Goal: Communication & Community: Answer question/provide support

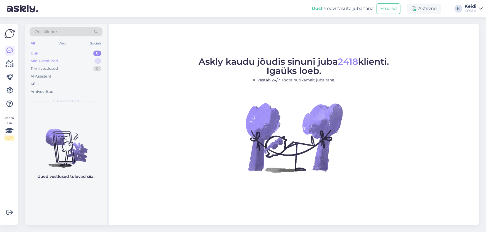
click at [72, 59] on div "Minu vestlused 1" at bounding box center [66, 61] width 73 height 8
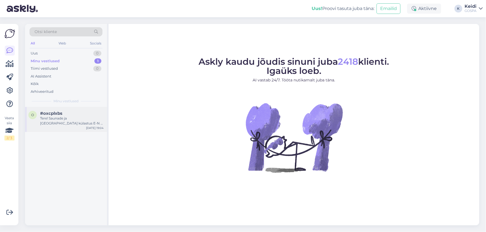
click at [82, 122] on div "Tere! Saunade ja [GEOGRAPHIC_DATA] külastus E-N - päevapilet täiskasvanule 17 €…" at bounding box center [71, 121] width 63 height 10
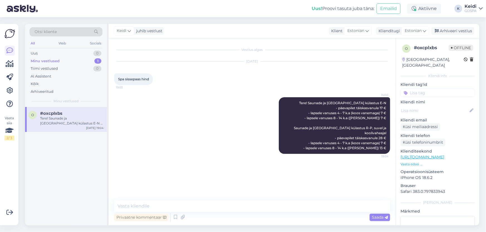
click at [83, 64] on div "Minu vestlused 1" at bounding box center [66, 61] width 73 height 8
click at [85, 56] on div "Uus 0" at bounding box center [66, 54] width 73 height 8
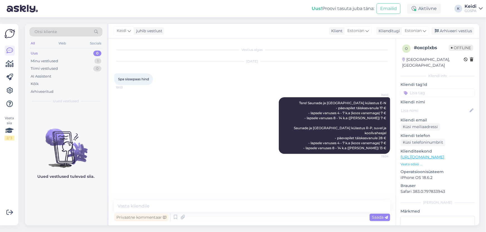
click at [84, 51] on div "Uus 0" at bounding box center [66, 54] width 73 height 8
click at [86, 60] on div "Minu vestlused 1" at bounding box center [66, 61] width 73 height 8
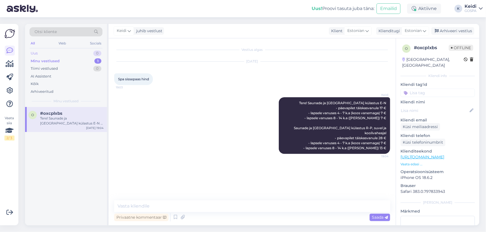
click at [87, 50] on div "Uus 0" at bounding box center [66, 54] width 73 height 8
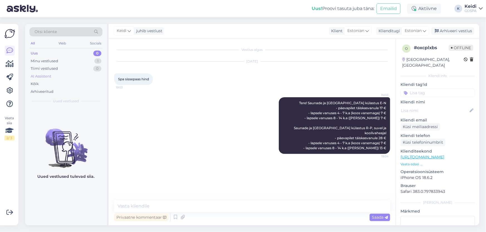
click at [87, 75] on div "AI Assistent" at bounding box center [66, 77] width 73 height 8
click at [83, 68] on div "Tiimi vestlused 0" at bounding box center [66, 69] width 73 height 8
click at [84, 78] on div "AI Assistent" at bounding box center [66, 77] width 73 height 8
click at [80, 89] on div "Arhiveeritud" at bounding box center [66, 92] width 73 height 8
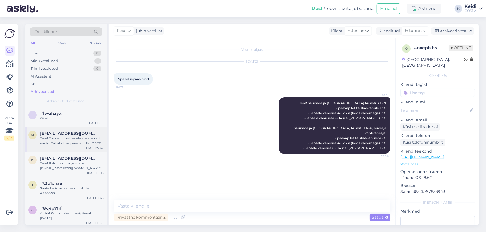
click at [80, 134] on span "[EMAIL_ADDRESS][DOMAIN_NAME]" at bounding box center [69, 133] width 58 height 5
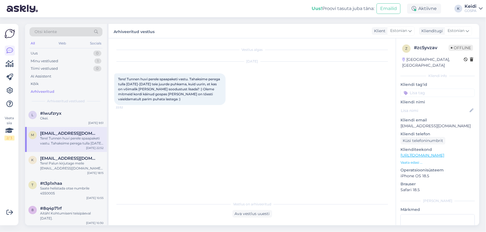
drag, startPoint x: 78, startPoint y: 170, endPoint x: 72, endPoint y: 151, distance: 19.5
click at [77, 170] on div "Tere! Palun kirjutage meile [EMAIL_ADDRESS][DOMAIN_NAME] [PERSON_NAME] Teid aid…" at bounding box center [71, 166] width 63 height 10
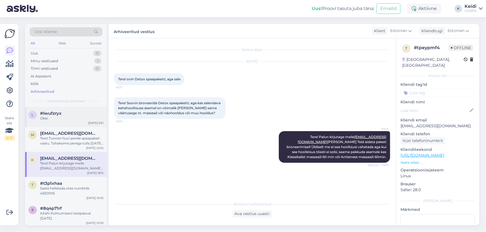
click at [55, 113] on span "#lwufzryx" at bounding box center [50, 113] width 21 height 5
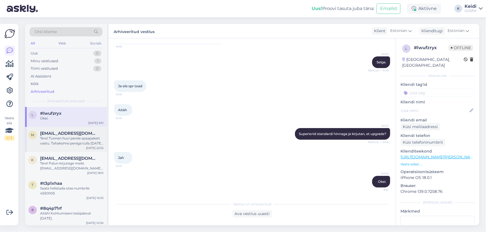
click at [58, 144] on div "Tere! Tunnen huvi perele spaapaketi vastu. Tahaksime perega tulla [DATE]-[DATE]…" at bounding box center [71, 141] width 63 height 10
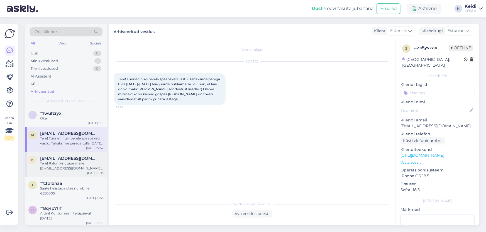
click at [65, 159] on span "[EMAIL_ADDRESS][DOMAIN_NAME]" at bounding box center [69, 158] width 58 height 5
